Goal: Task Accomplishment & Management: Complete application form

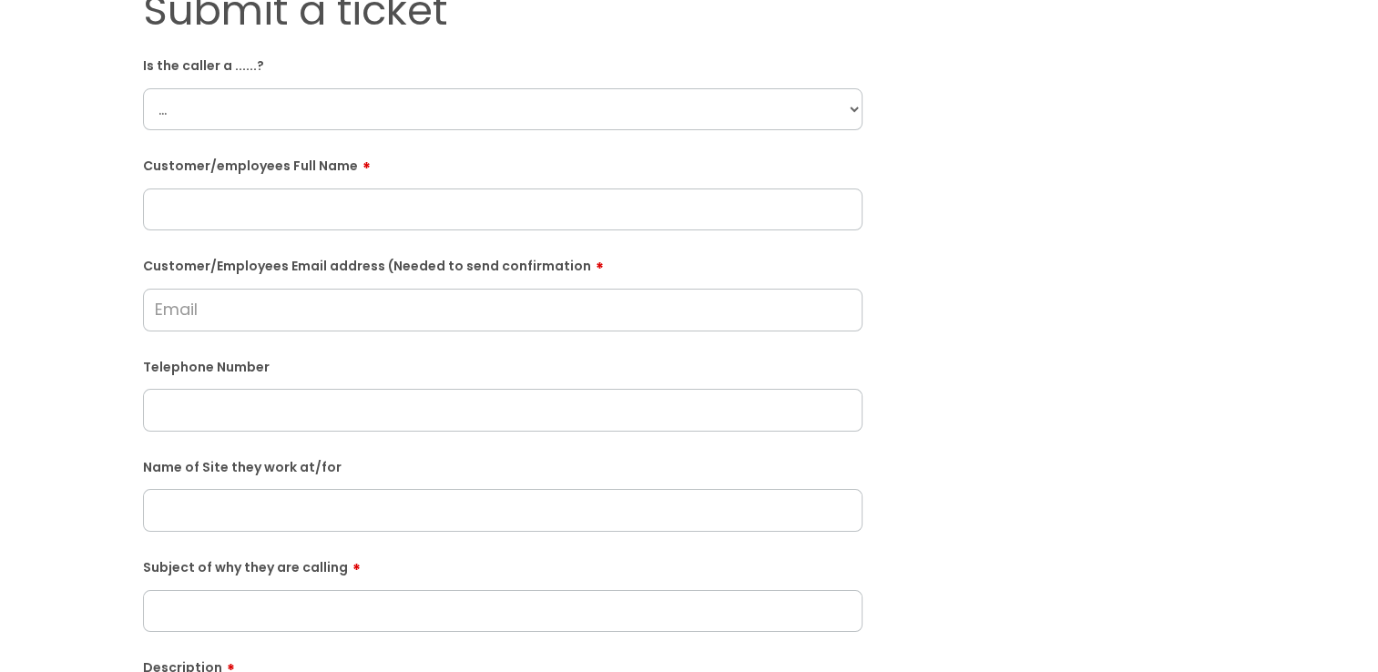
scroll to position [91, 0]
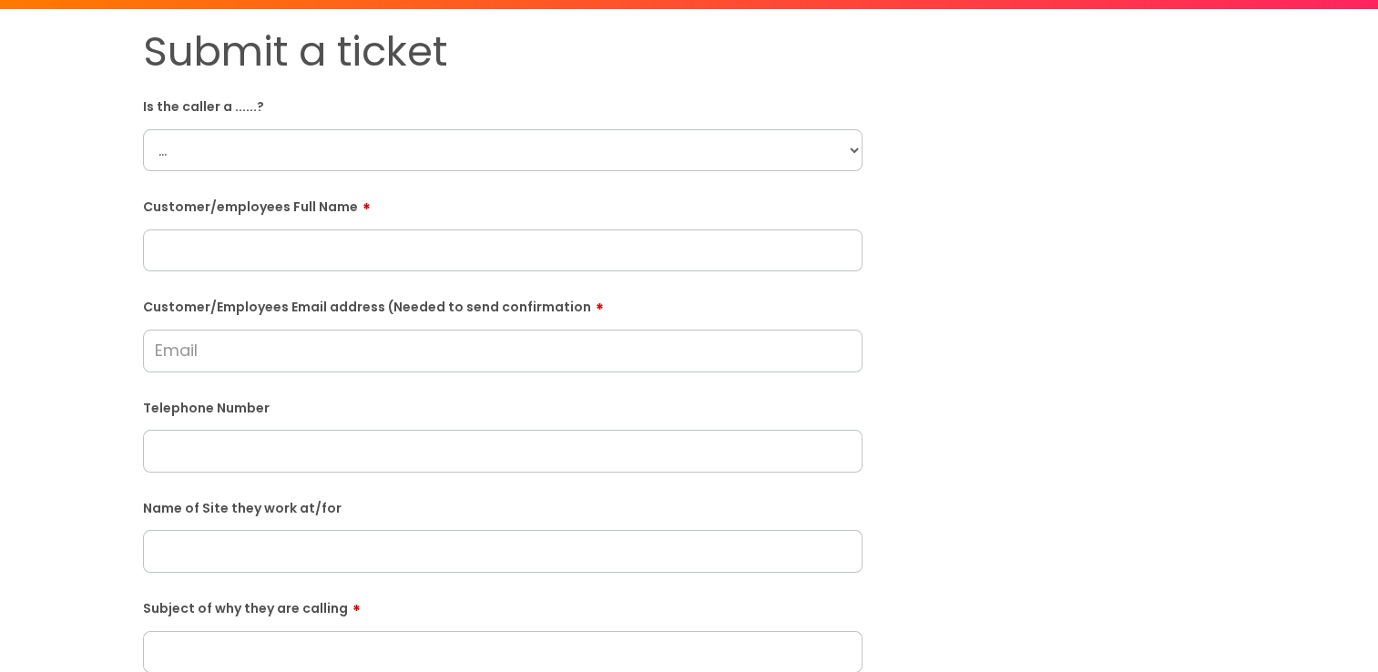
click at [344, 144] on select "... Citrus Customer Citrus Employee Contractor Supplier" at bounding box center [503, 150] width 720 height 42
click at [143, 129] on select "... Citrus Customer Citrus Employee Contractor Supplier" at bounding box center [503, 150] width 720 height 42
click at [432, 148] on select "... Citrus Customer Citrus Employee Contractor Supplier" at bounding box center [503, 150] width 720 height 42
click at [143, 129] on select "... Citrus Customer Citrus Employee Contractor Supplier" at bounding box center [503, 150] width 720 height 42
click at [393, 139] on select "... Citrus Customer Citrus Employee Contractor Supplier" at bounding box center [503, 150] width 720 height 42
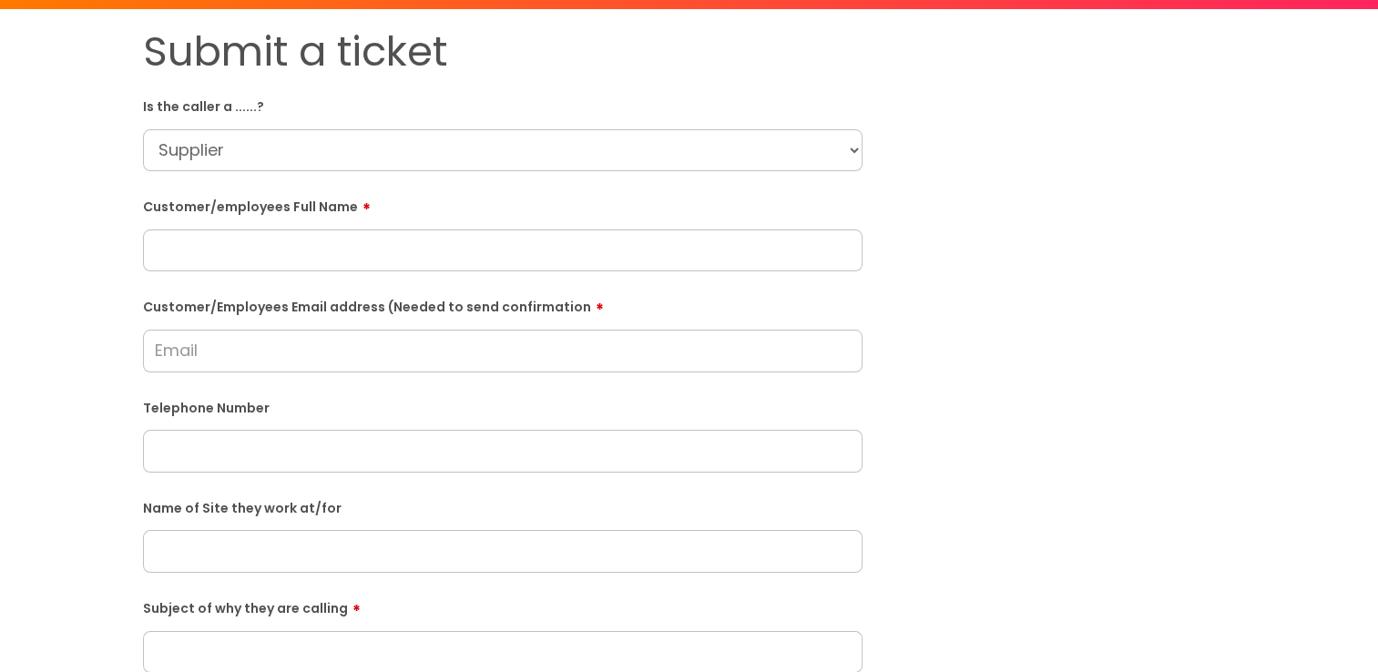
select select "Contractor"
click at [143, 129] on select "... Citrus Customer Citrus Employee Contractor Supplier" at bounding box center [503, 150] width 720 height 42
click at [291, 268] on input "text" at bounding box center [503, 251] width 720 height 42
click at [388, 252] on input "text" at bounding box center [503, 251] width 720 height 42
paste input "Eric Nettey"
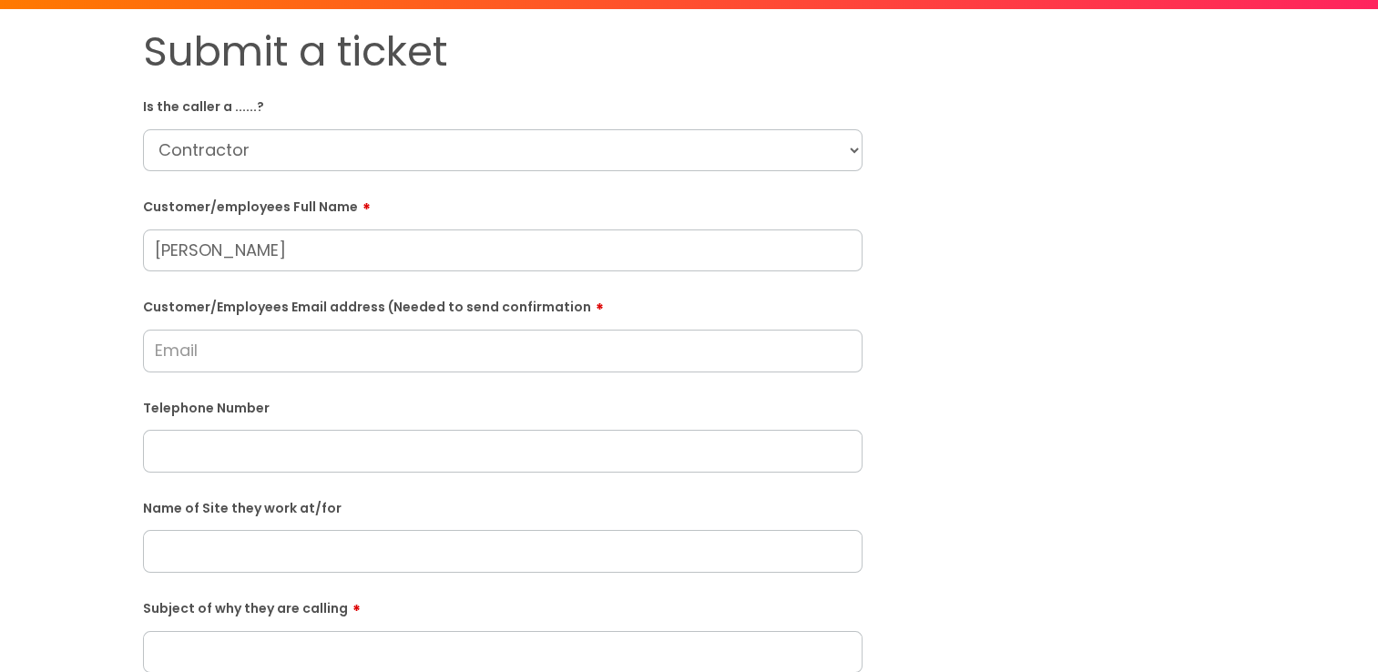
type input "Eric Nettey"
click at [459, 368] on input "Customer/Employees Email address (Needed to send confirmation" at bounding box center [503, 351] width 720 height 42
click at [436, 351] on input "Customer/Employees Email address (Needed to send confirmation" at bounding box center [503, 351] width 720 height 42
click at [391, 342] on input "Customer/Employees Email address (Needed to send confirmation" at bounding box center [503, 351] width 720 height 42
type input "ericslex2004@yahoo.com"
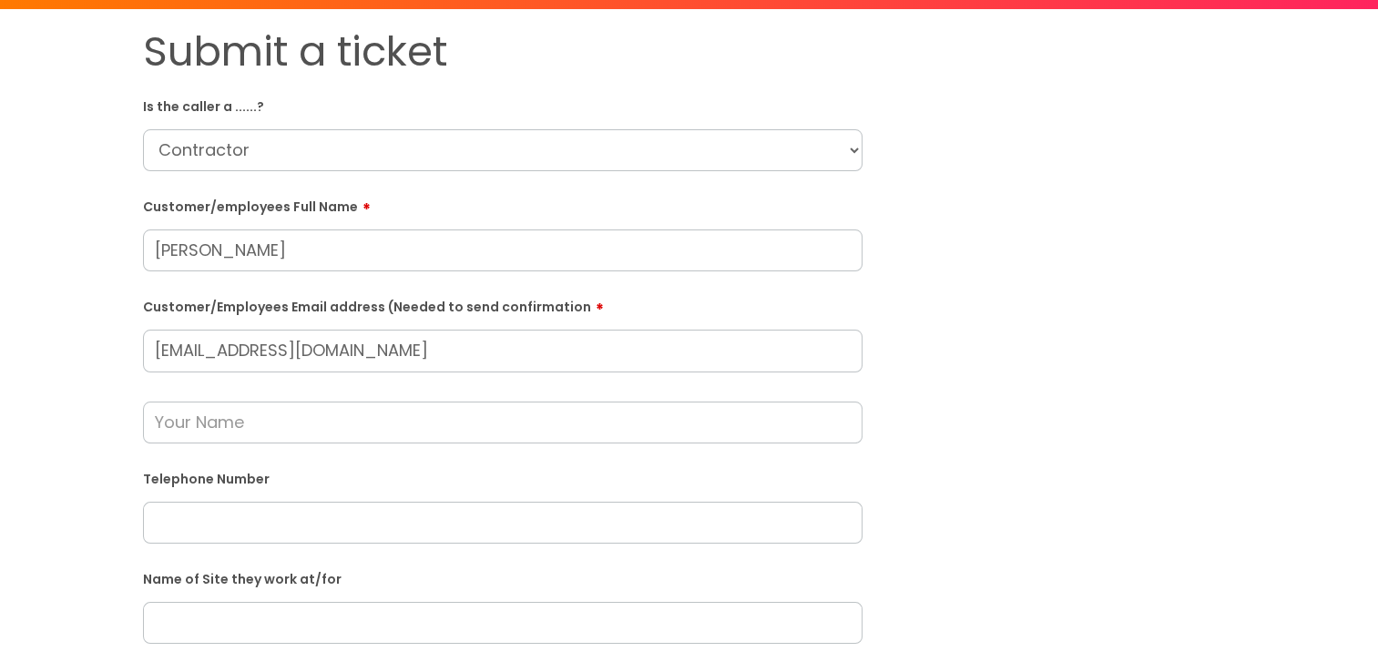
click at [455, 516] on input "text" at bounding box center [503, 523] width 720 height 42
paste input "07916878533"
type input "07916878533"
click at [1116, 370] on div "Submit a ticket Is the caller a ......? ... Citrus Customer Citrus Employee Con…" at bounding box center [689, 587] width 1120 height 1120
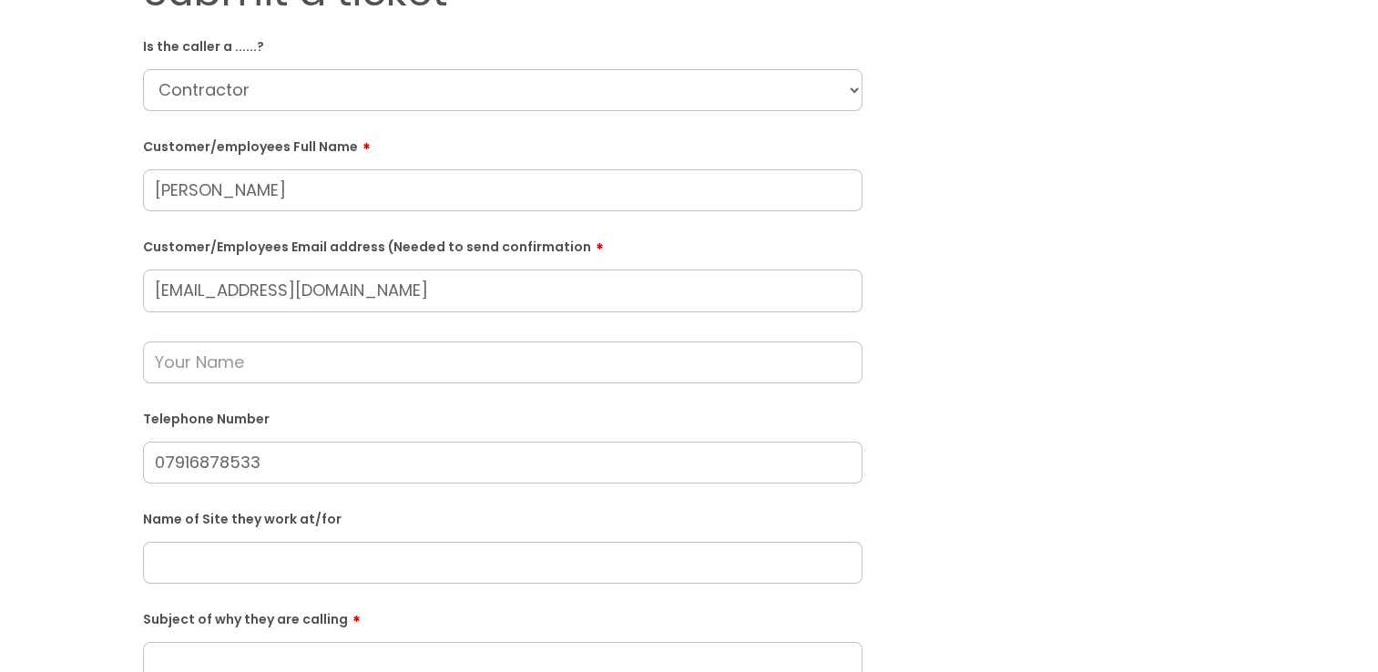
scroll to position [273, 0]
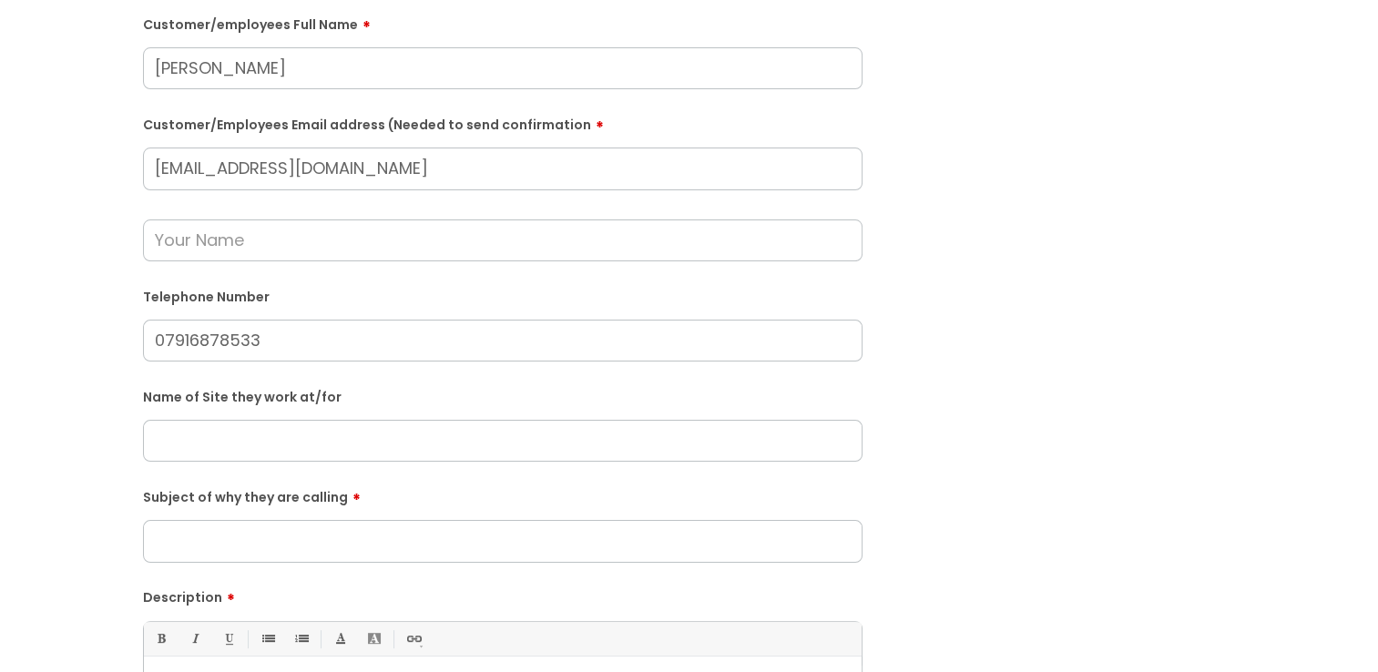
click at [270, 244] on input "text" at bounding box center [503, 241] width 720 height 42
drag, startPoint x: 324, startPoint y: 454, endPoint x: 1308, endPoint y: 348, distance: 989.4
click at [332, 454] on input "text" at bounding box center [503, 441] width 720 height 42
click at [442, 443] on input "text" at bounding box center [503, 441] width 720 height 42
paste input "New Kings Court"
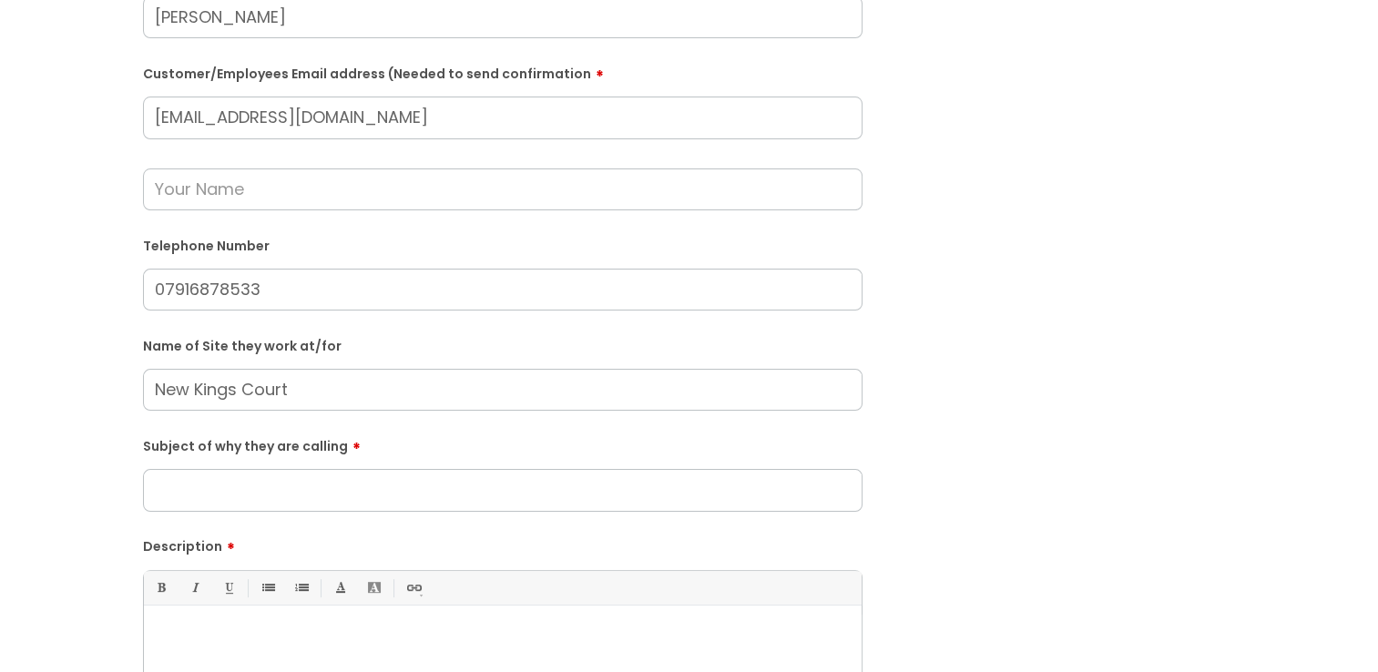
scroll to position [364, 0]
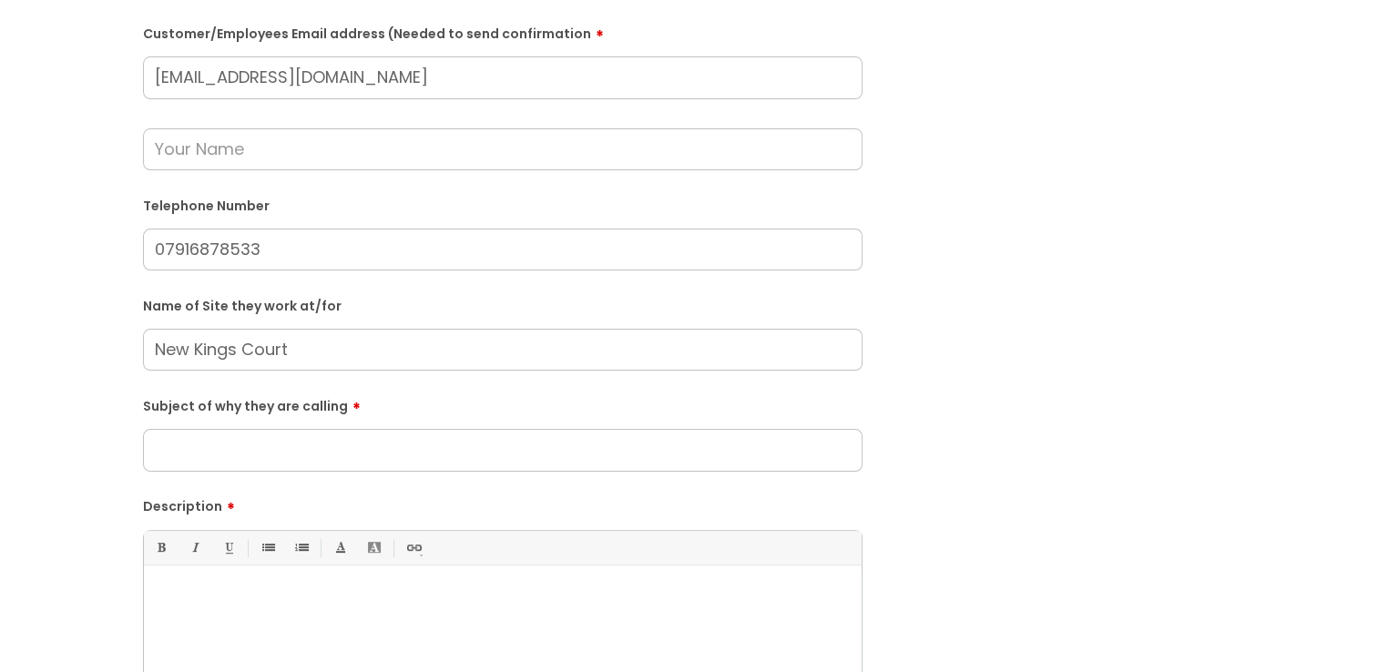
type input "New Kings Court"
click at [462, 435] on input "Subject of why they are calling" at bounding box center [503, 450] width 720 height 42
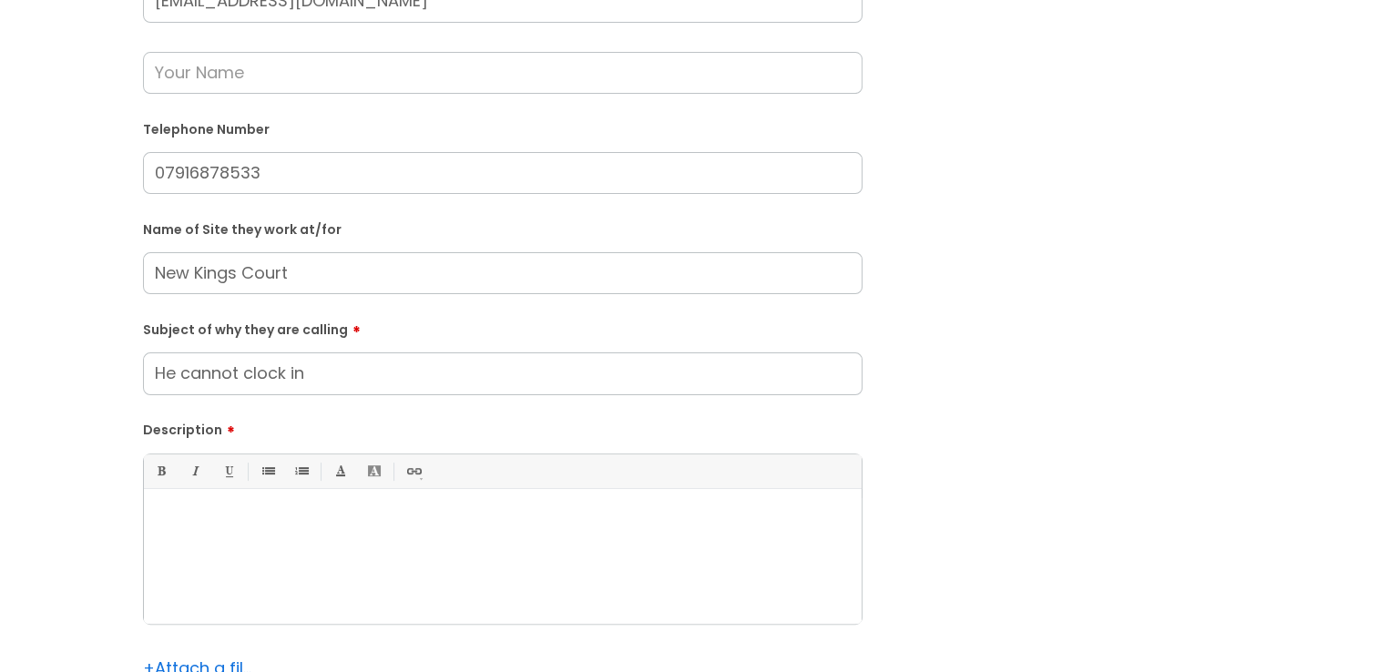
scroll to position [547, 0]
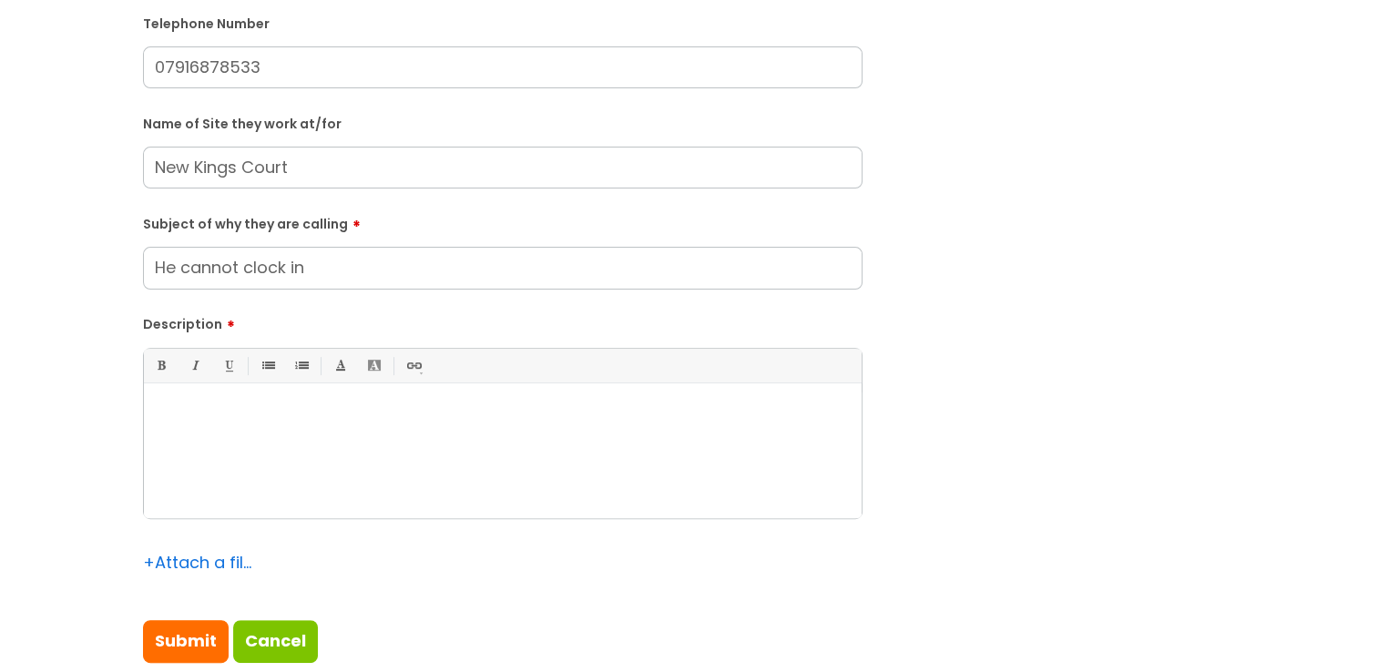
type input "He cannot clock in"
click at [513, 470] on div at bounding box center [503, 456] width 718 height 126
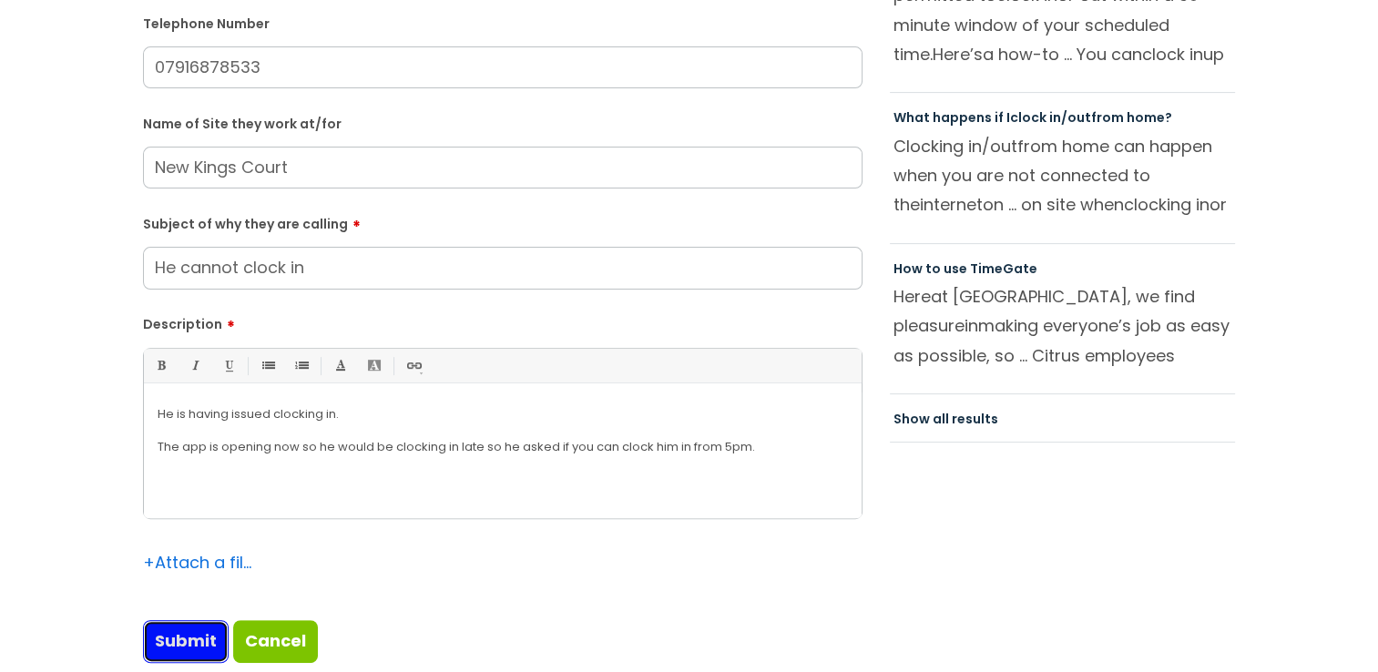
click at [182, 632] on input "Submit" at bounding box center [186, 641] width 86 height 42
type input "Please Wait..."
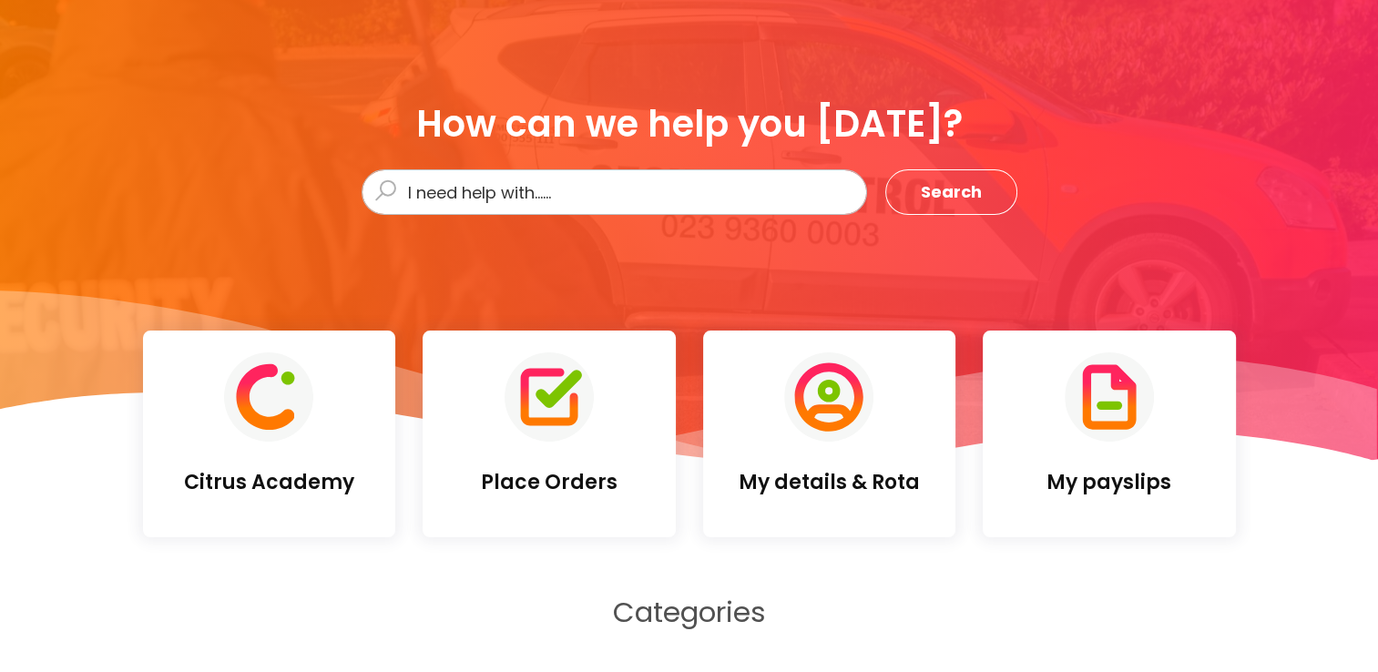
scroll to position [91, 0]
